Goal: Navigation & Orientation: Find specific page/section

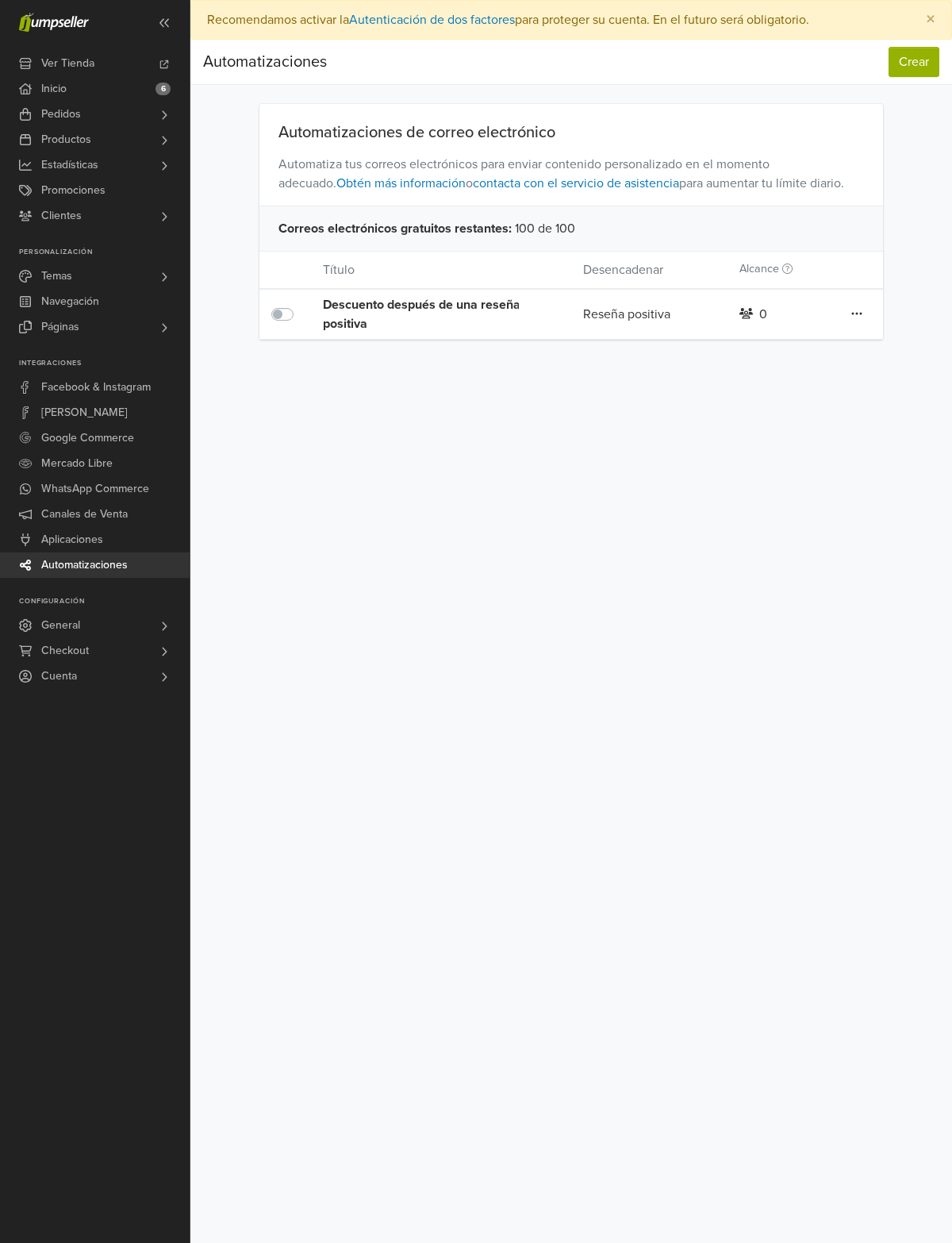
click at [856, 313] on icon at bounding box center [857, 314] width 10 height 2
click at [773, 339] on link "Editar" at bounding box center [799, 346] width 125 height 26
click at [464, 308] on div "Descuento después de una reseña positiva" at bounding box center [427, 314] width 208 height 38
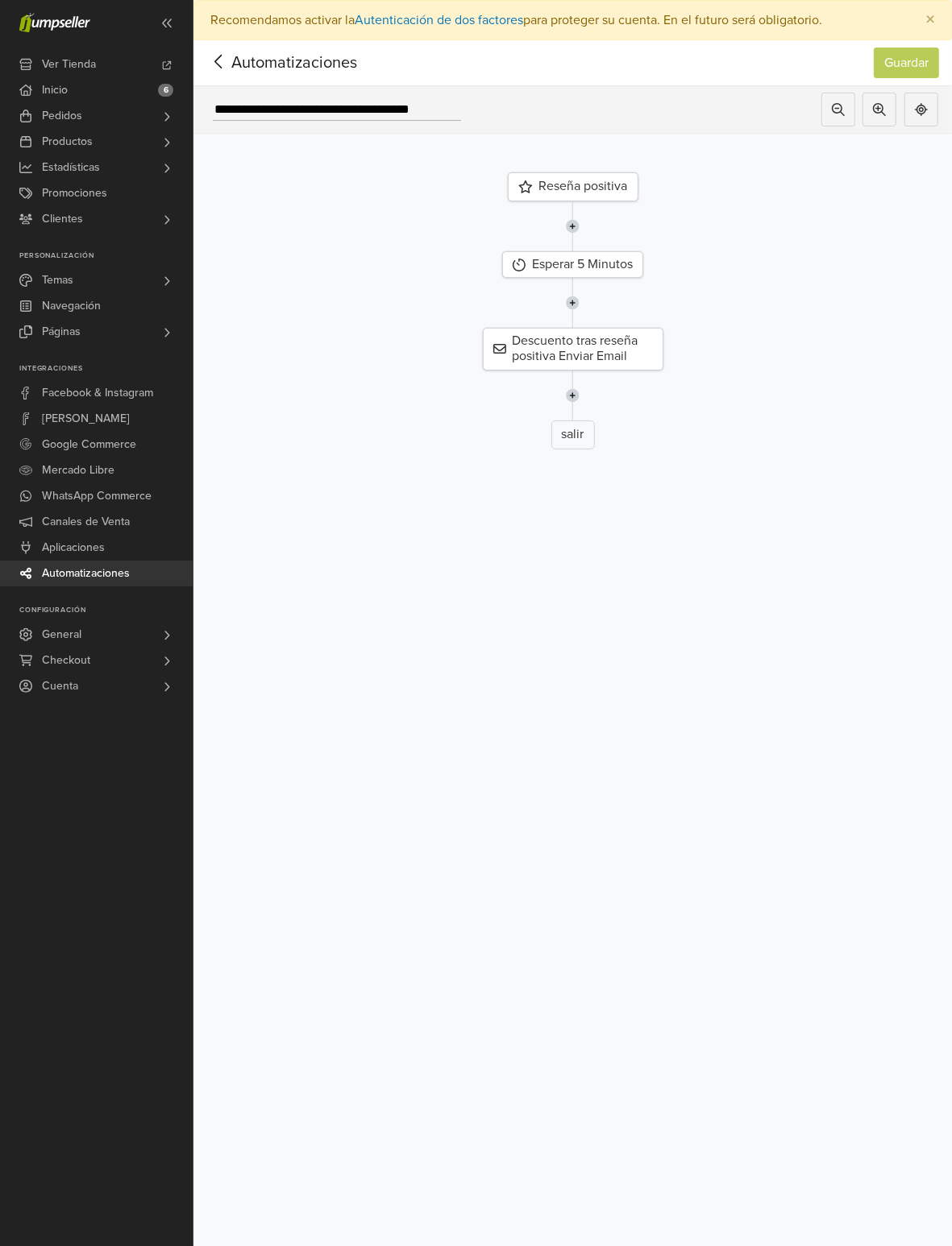
click at [85, 627] on link "General" at bounding box center [96, 634] width 193 height 26
click at [99, 70] on link "Ver Tienda" at bounding box center [96, 65] width 193 height 26
click at [77, 192] on span "Promociones" at bounding box center [75, 193] width 65 height 26
